Goal: Find specific page/section: Find specific page/section

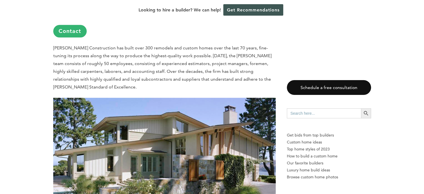
scroll to position [2851, 0]
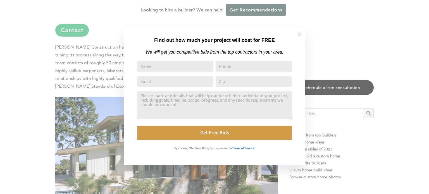
click at [299, 33] on icon at bounding box center [299, 34] width 6 height 6
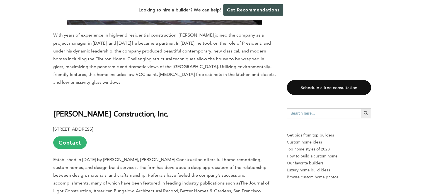
scroll to position [0, 0]
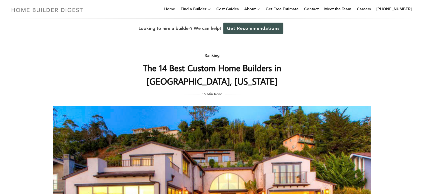
click at [74, 10] on img at bounding box center [47, 9] width 77 height 11
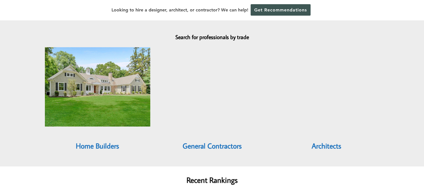
scroll to position [490, 0]
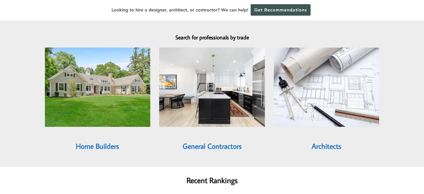
click at [227, 141] on link "General Contractors" at bounding box center [211, 145] width 59 height 9
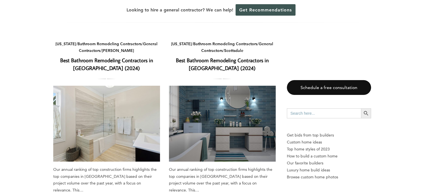
scroll to position [40, 0]
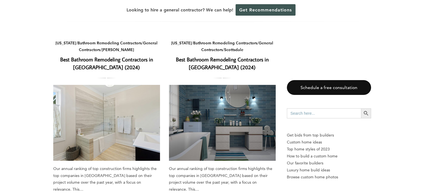
click at [296, 114] on input "Search for:" at bounding box center [324, 113] width 74 height 10
type input "Tiburon, CA"
click at [368, 112] on icon "Search" at bounding box center [366, 113] width 6 height 6
